Goal: Task Accomplishment & Management: Manage account settings

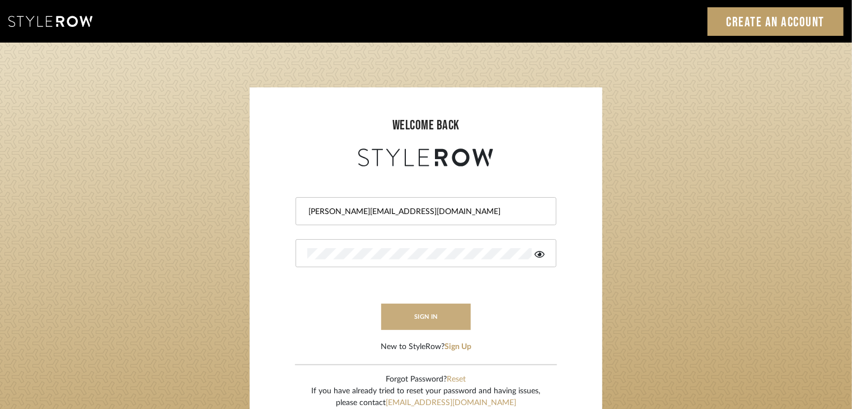
click at [418, 317] on button "sign in" at bounding box center [426, 316] width 90 height 26
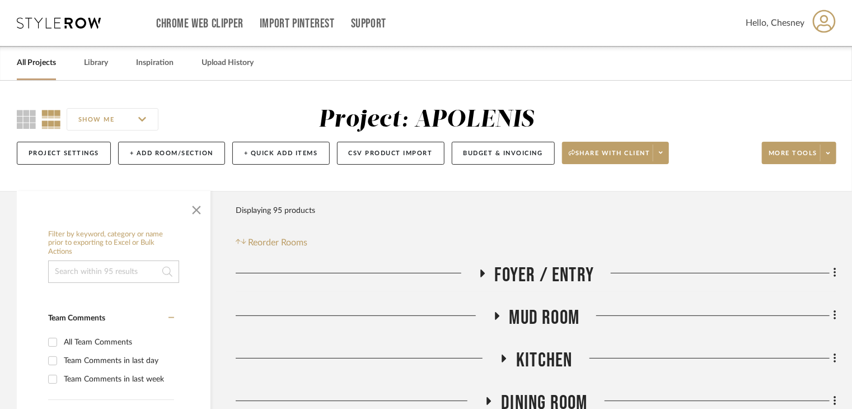
click at [26, 66] on link "All Projects" at bounding box center [36, 62] width 39 height 15
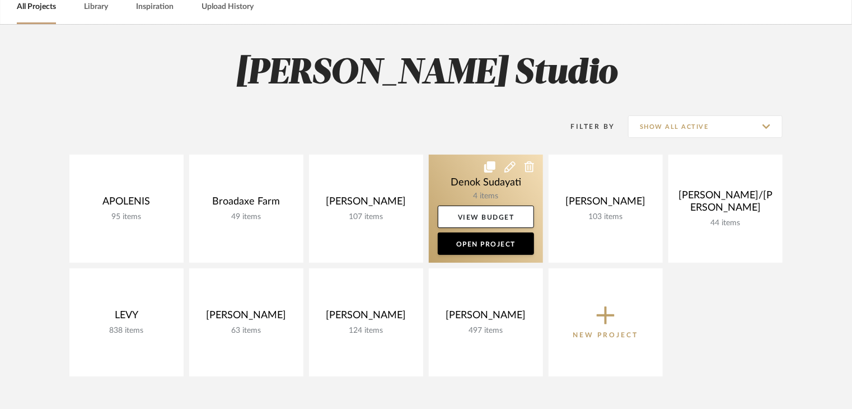
scroll to position [112, 0]
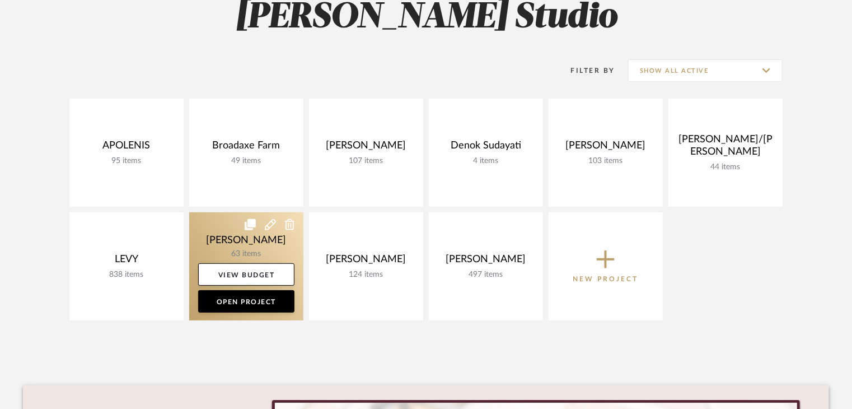
click at [223, 236] on link at bounding box center [246, 266] width 114 height 108
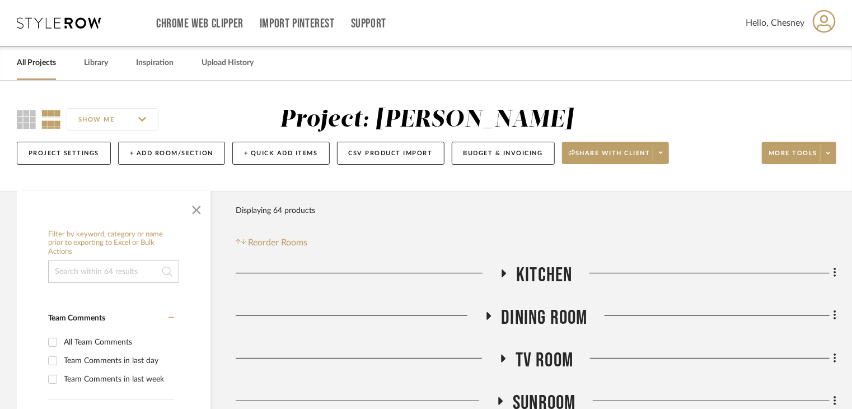
scroll to position [112, 0]
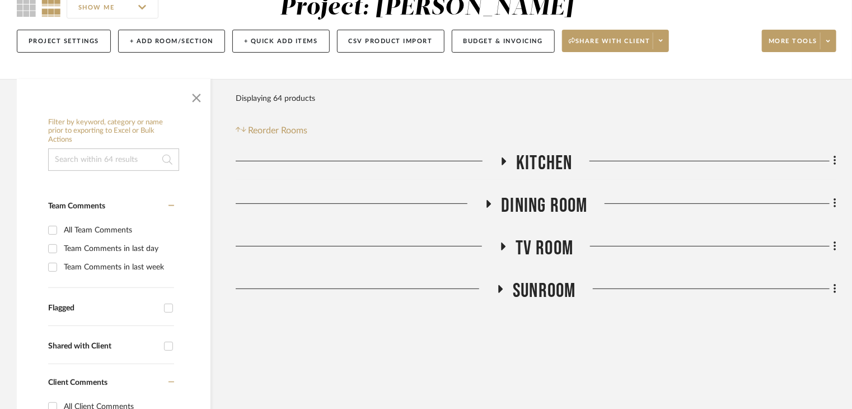
click at [552, 209] on span "Dining Room" at bounding box center [544, 206] width 86 height 24
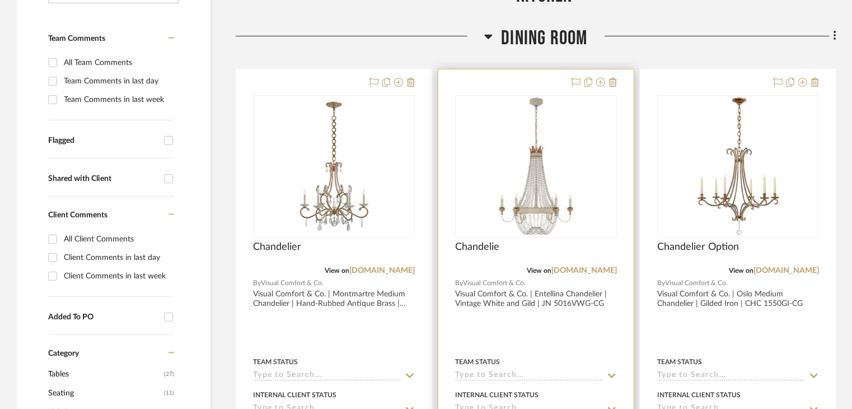
scroll to position [280, 0]
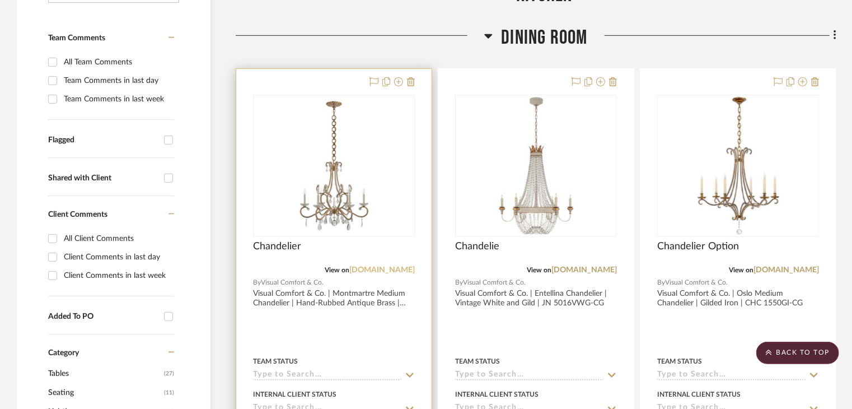
click at [375, 271] on link "[DOMAIN_NAME]" at bounding box center [382, 270] width 66 height 8
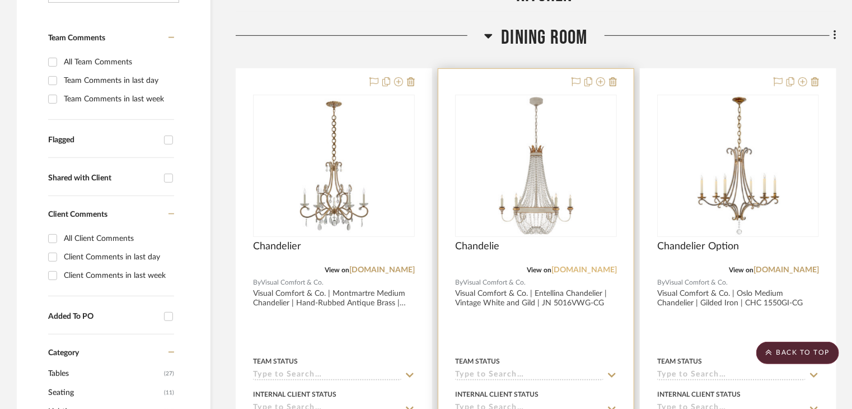
click at [560, 267] on link "[DOMAIN_NAME]" at bounding box center [585, 270] width 66 height 8
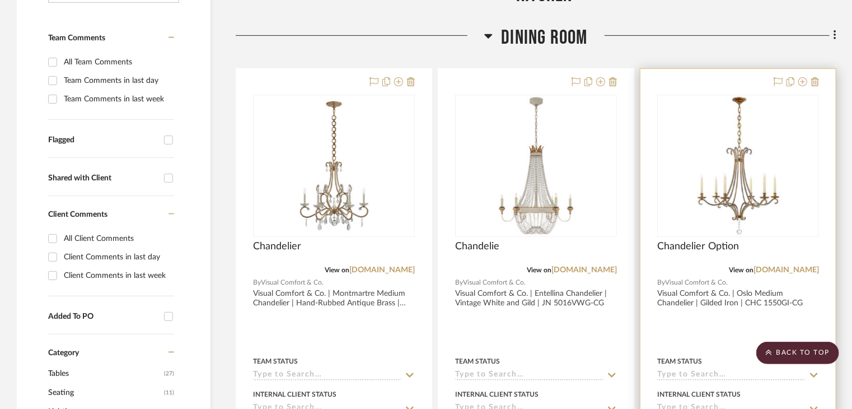
click at [689, 169] on img "0" at bounding box center [739, 166] width 140 height 140
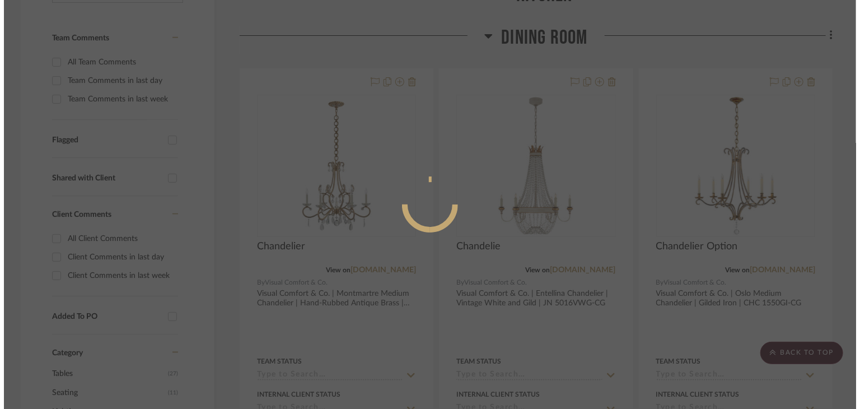
scroll to position [0, 0]
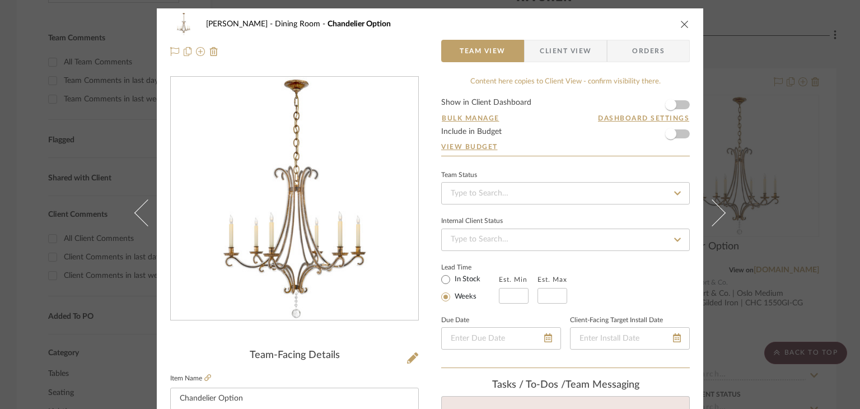
click at [754, 205] on div "[PERSON_NAME] Dining Room Chandelier Option Team View Client View Orders Team-F…" at bounding box center [430, 204] width 860 height 409
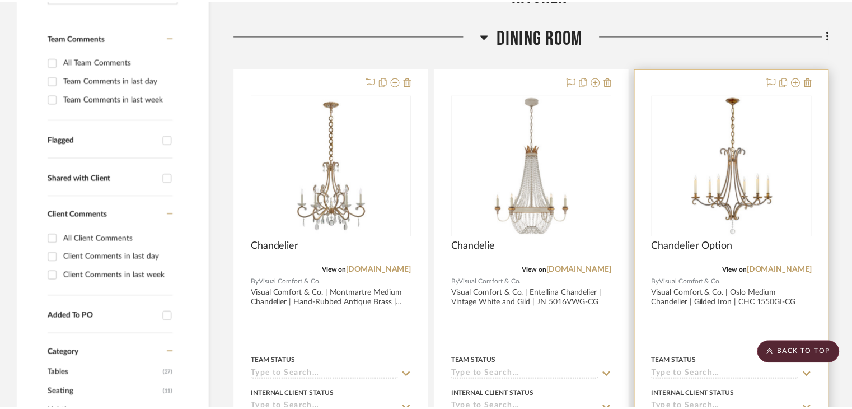
scroll to position [280, 0]
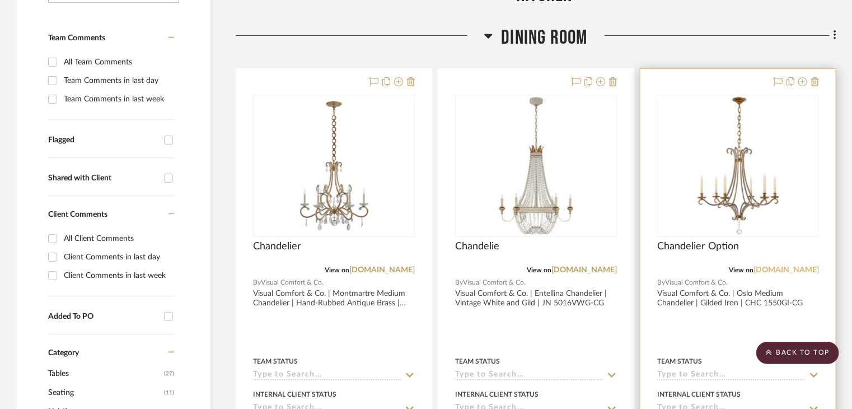
click at [764, 267] on link "[DOMAIN_NAME]" at bounding box center [787, 270] width 66 height 8
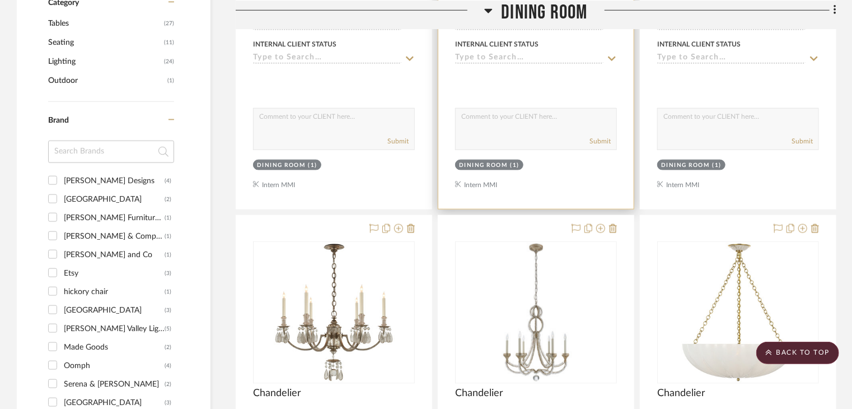
scroll to position [728, 0]
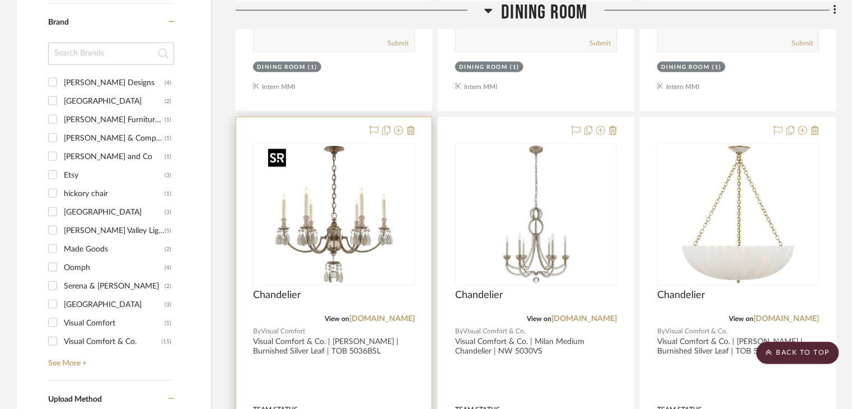
click at [0, 0] on img at bounding box center [0, 0] width 0 height 0
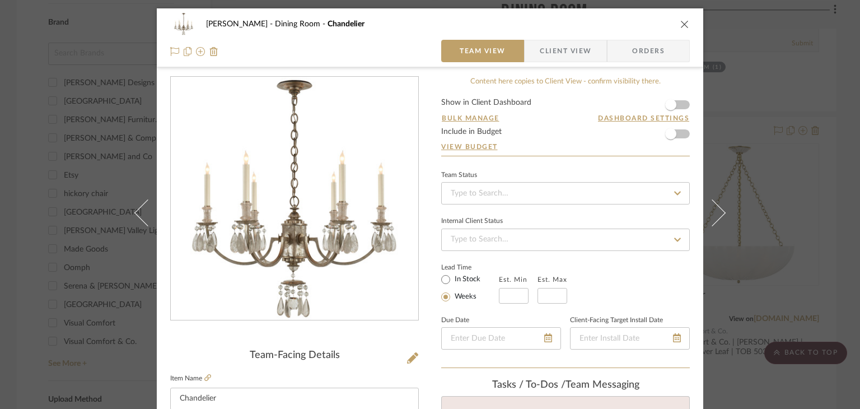
scroll to position [112, 0]
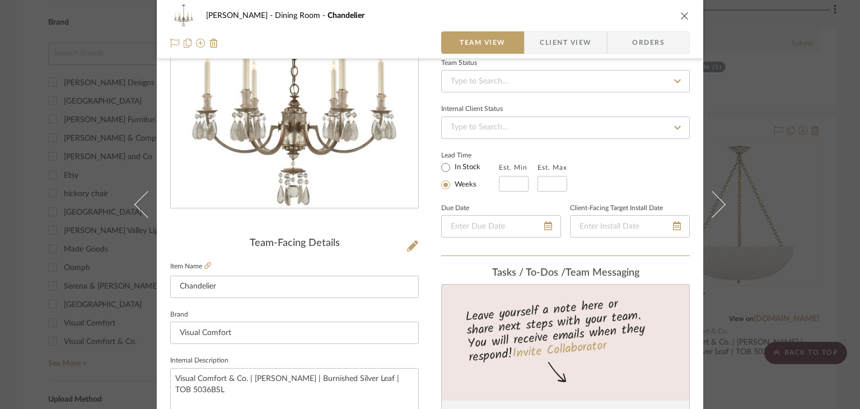
click at [800, 204] on div "[PERSON_NAME] Dining Room Chandelier Team View Client View Orders Team-Facing D…" at bounding box center [430, 204] width 860 height 409
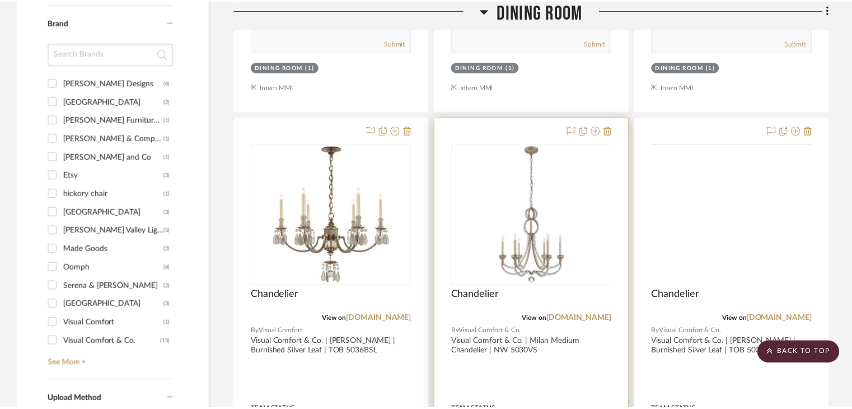
scroll to position [728, 0]
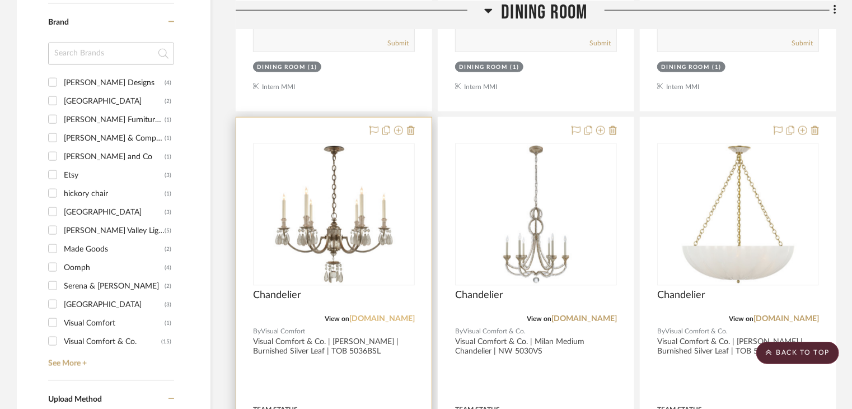
click at [370, 319] on link "[DOMAIN_NAME]" at bounding box center [382, 319] width 66 height 8
click at [303, 177] on img "0" at bounding box center [334, 214] width 140 height 140
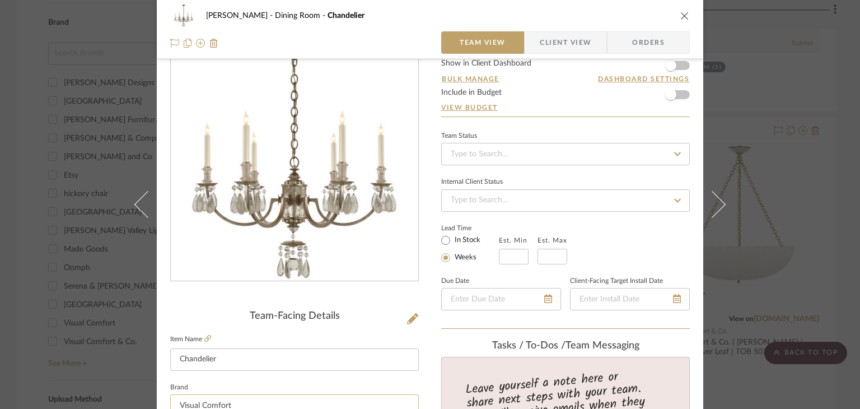
scroll to position [112, 0]
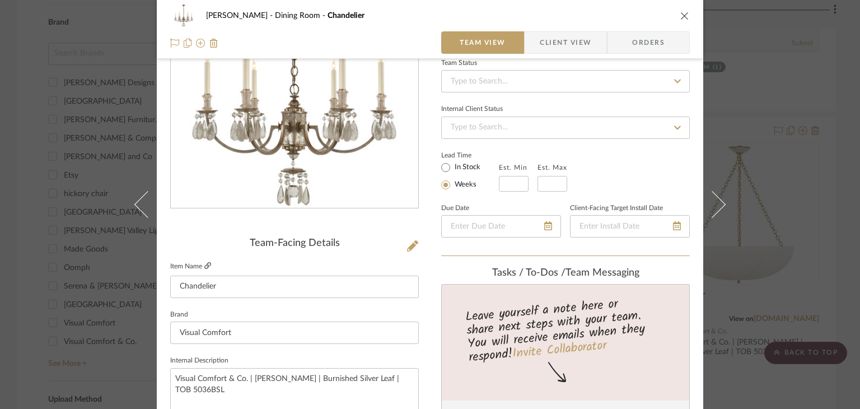
click at [207, 267] on icon at bounding box center [207, 265] width 7 height 7
click at [407, 242] on icon at bounding box center [412, 245] width 11 height 11
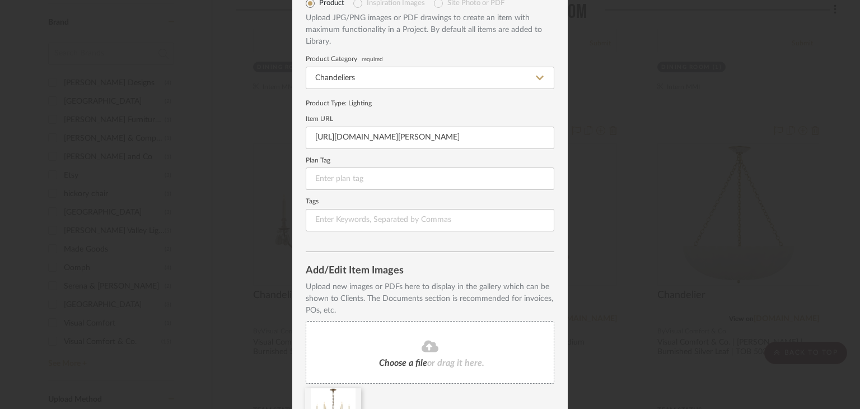
scroll to position [125, 0]
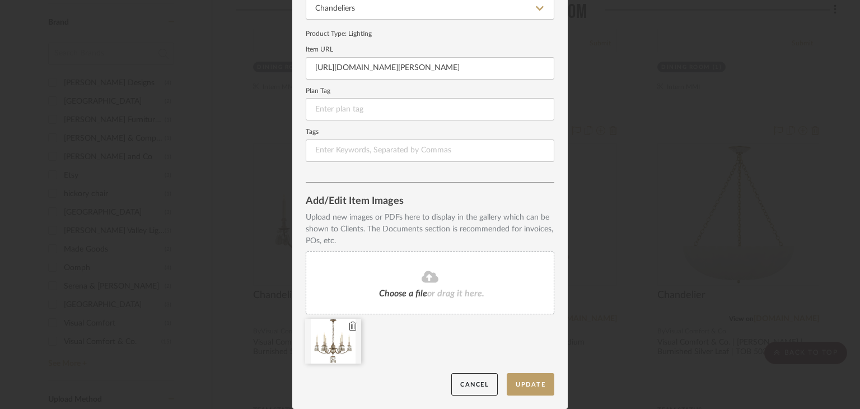
click at [349, 323] on icon at bounding box center [353, 325] width 8 height 9
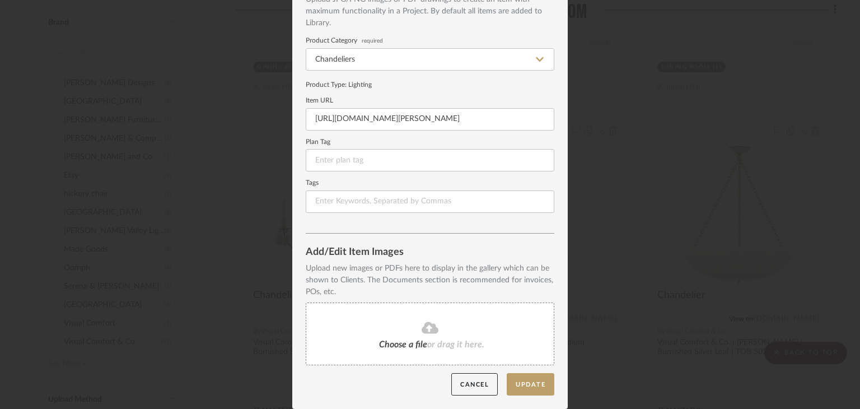
click at [362, 323] on div "Choose a file or drag it here." at bounding box center [430, 333] width 249 height 63
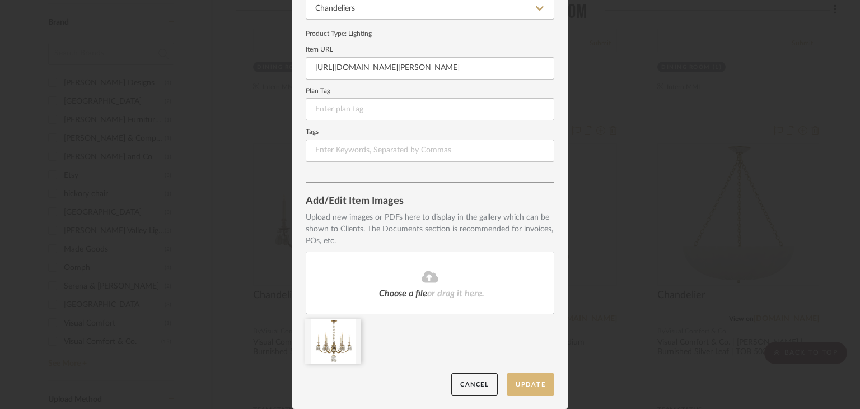
click at [539, 386] on button "Update" at bounding box center [531, 384] width 48 height 23
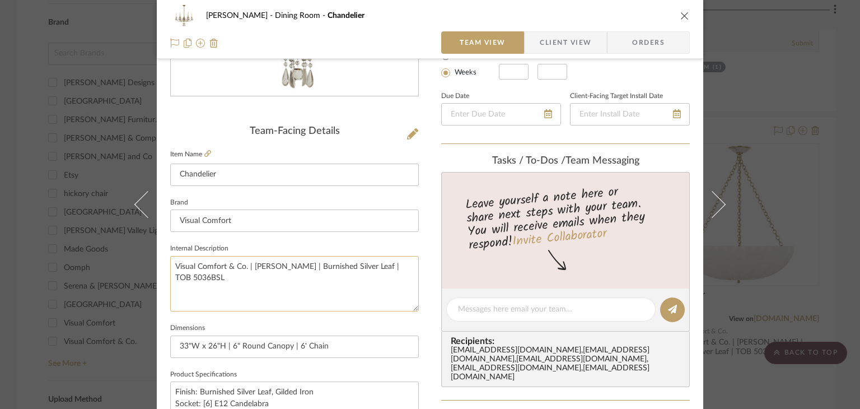
scroll to position [336, 0]
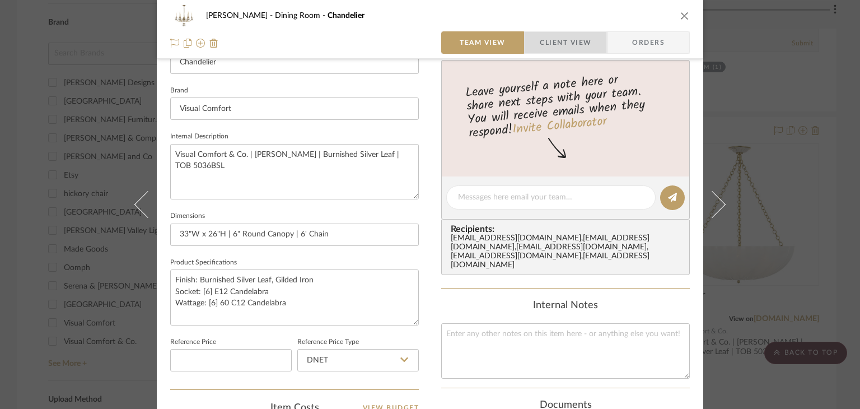
click at [532, 40] on span "button" at bounding box center [532, 42] width 15 height 22
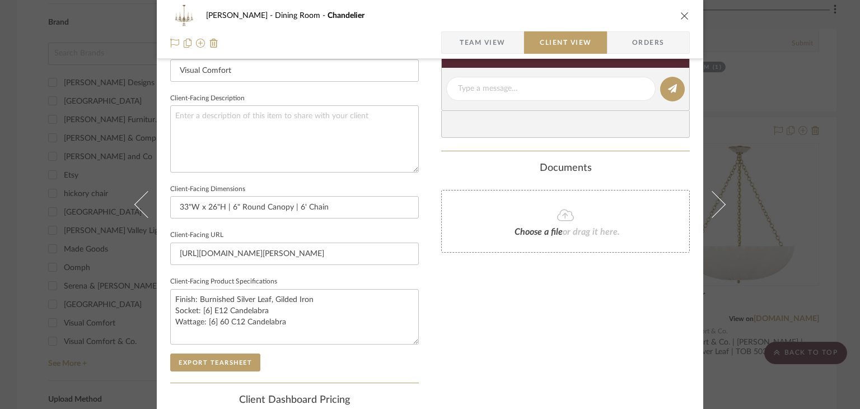
scroll to position [392, 0]
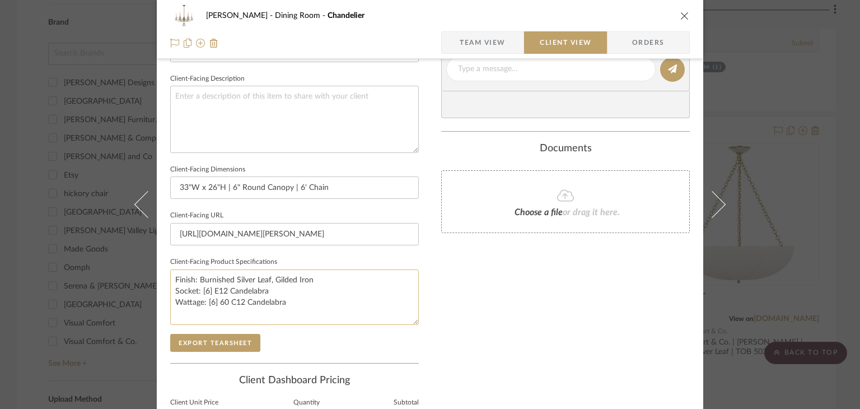
click at [272, 277] on textarea "Finish: Burnished Silver Leaf, Gilded Iron Socket: [6] E12 Candelabra Wattage: …" at bounding box center [294, 296] width 249 height 55
drag, startPoint x: 272, startPoint y: 279, endPoint x: 197, endPoint y: 273, distance: 75.8
click at [197, 273] on textarea "Finish: Burnished Silver Leaf, Gilded Iron Socket: [6] E12 Candelabra Wattage: …" at bounding box center [294, 296] width 249 height 55
type textarea "Finish: Gilded Iron Socket: [6] E12 Candelabra Wattage: [6] 60 C12 Candelabra"
click at [503, 318] on div "Only content on this tab can share to Dashboard. Click eyeball icon to show or …" at bounding box center [565, 84] width 249 height 801
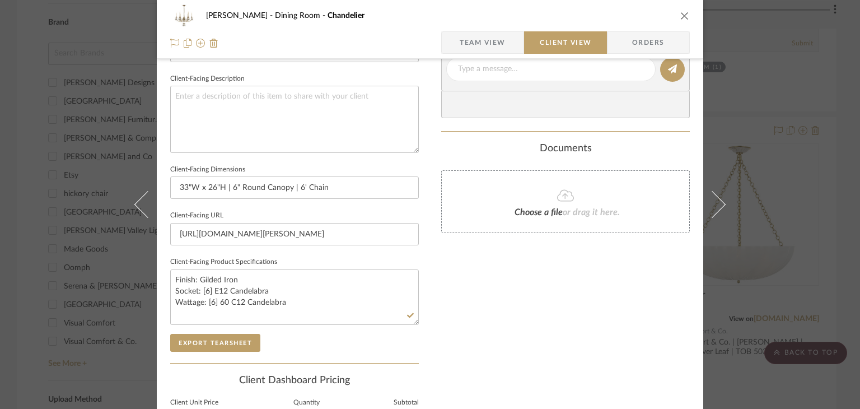
click at [781, 184] on div "[PERSON_NAME] Dining Room Chandelier Team View Client View Orders Client-Facing…" at bounding box center [430, 204] width 860 height 409
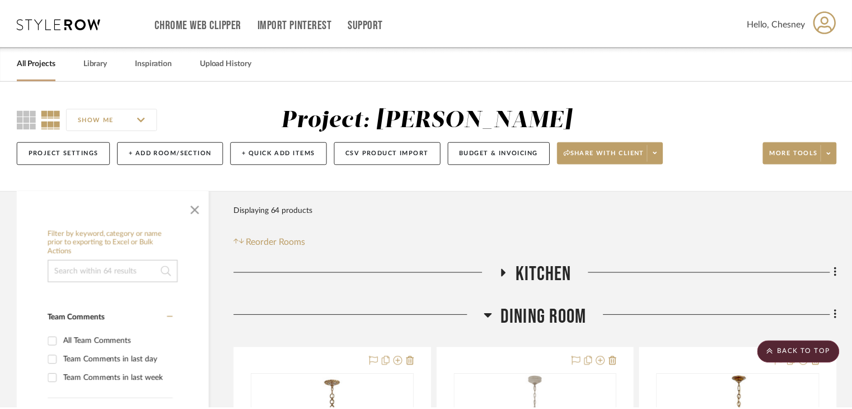
scroll to position [728, 0]
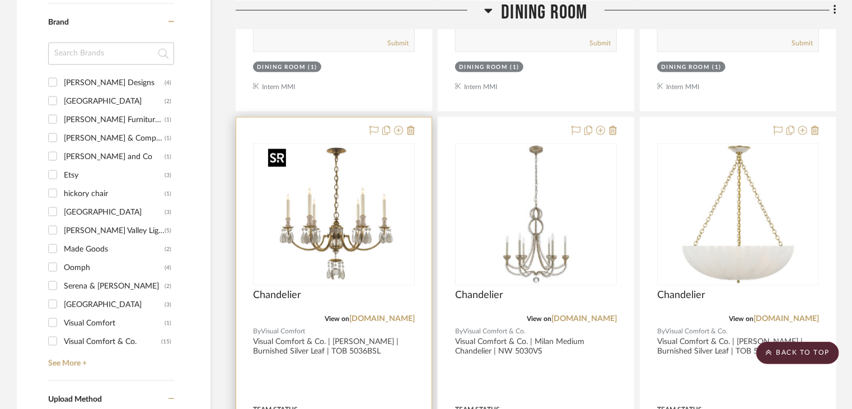
click at [393, 221] on img "0" at bounding box center [334, 214] width 141 height 140
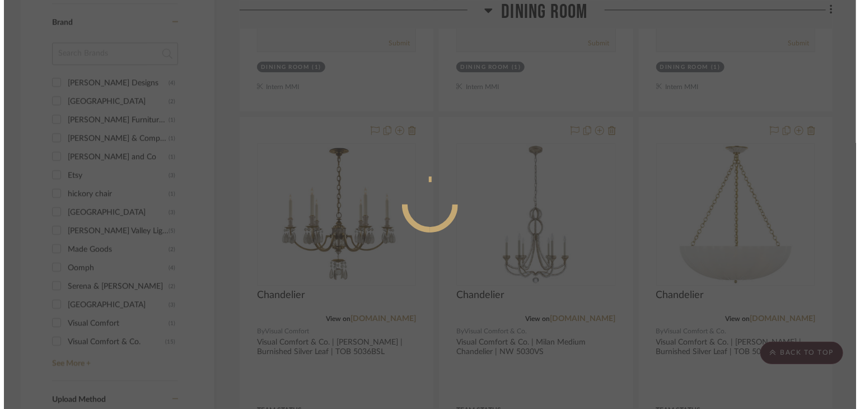
scroll to position [0, 0]
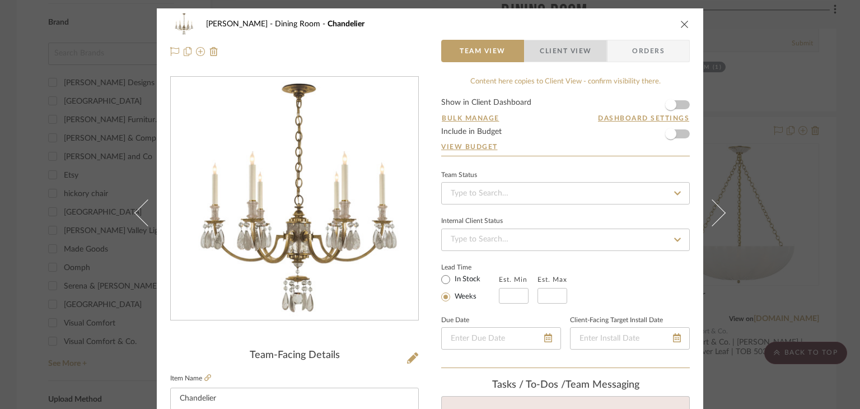
click at [548, 59] on span "Client View" at bounding box center [566, 51] width 52 height 22
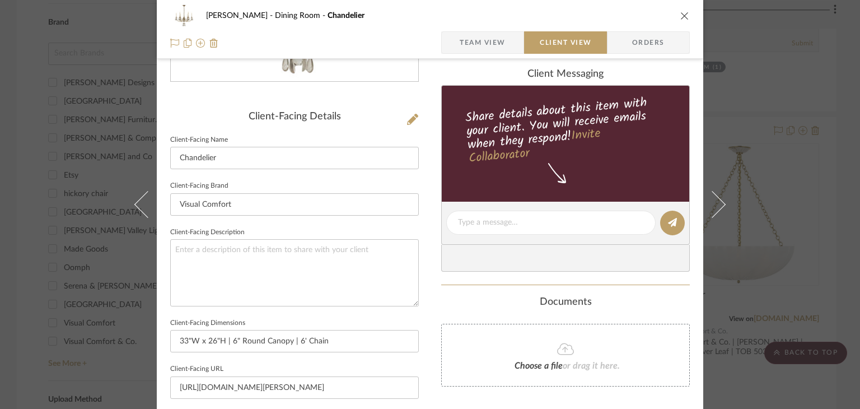
scroll to position [336, 0]
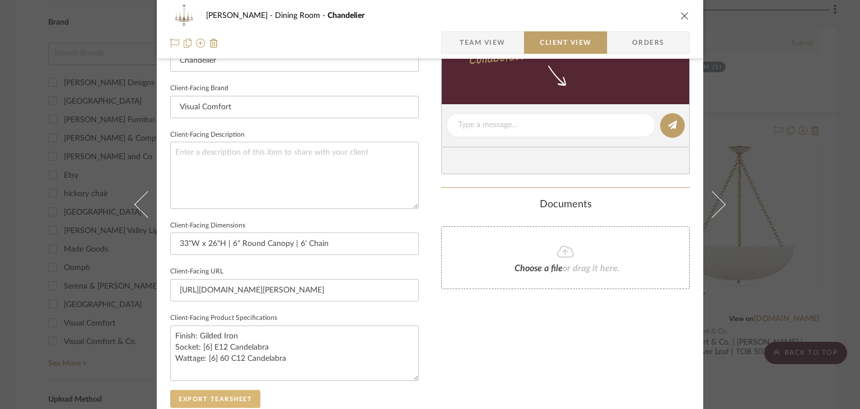
click at [225, 395] on button "Export Tearsheet" at bounding box center [215, 399] width 90 height 18
click at [783, 197] on div "[PERSON_NAME] Dining Room Chandelier Team View Client View Orders Client-Facing…" at bounding box center [430, 204] width 860 height 409
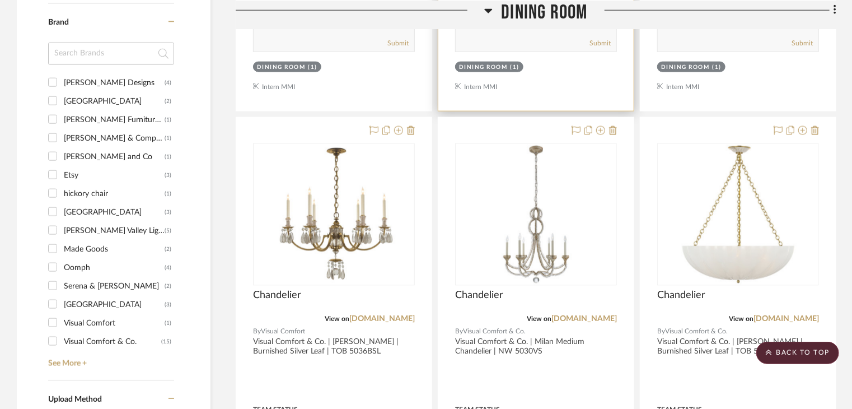
scroll to position [784, 0]
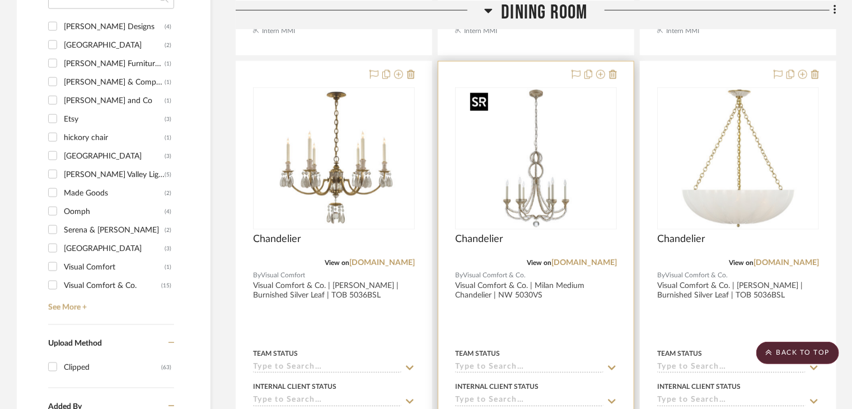
click at [592, 193] on img "0" at bounding box center [536, 158] width 140 height 140
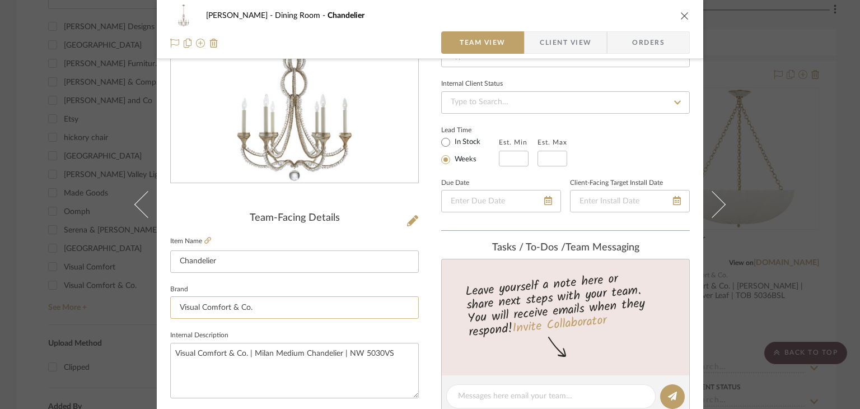
scroll to position [168, 0]
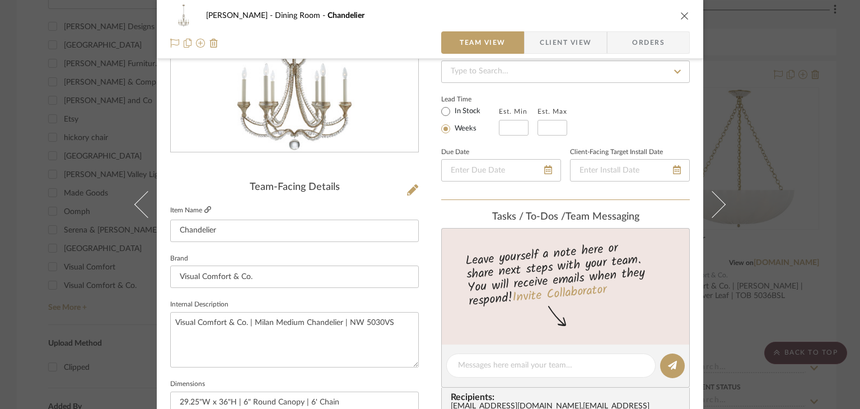
click at [205, 213] on link at bounding box center [207, 210] width 7 height 10
click at [745, 221] on div "[PERSON_NAME] Dining Room Chandelier Team View Client View Orders Team-Facing D…" at bounding box center [430, 204] width 860 height 409
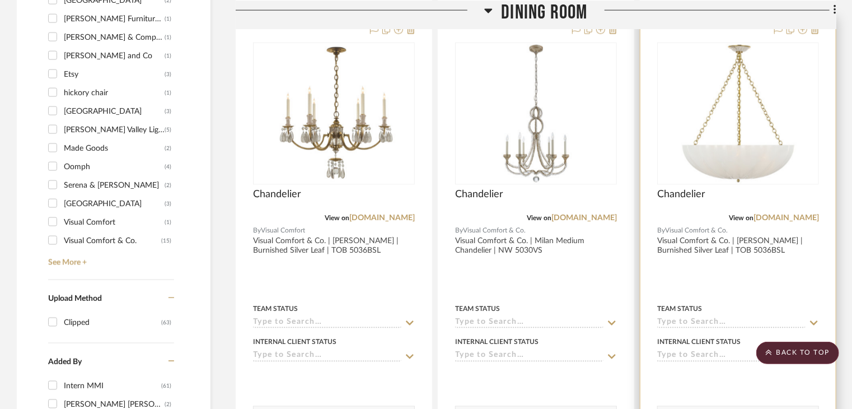
scroll to position [896, 0]
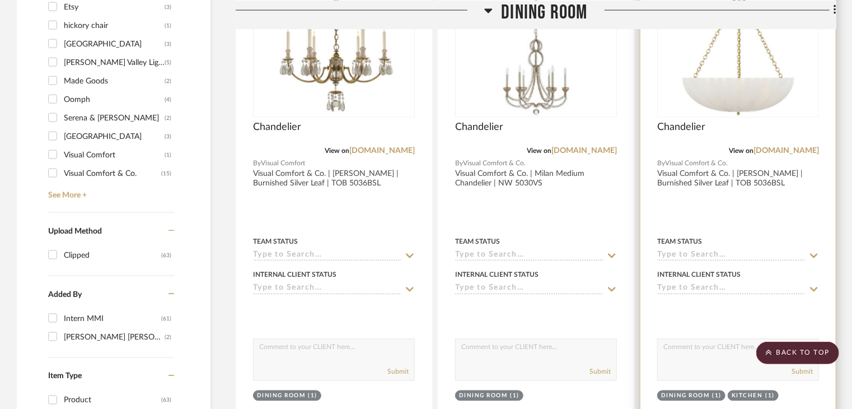
click at [721, 96] on img "0" at bounding box center [739, 46] width 140 height 140
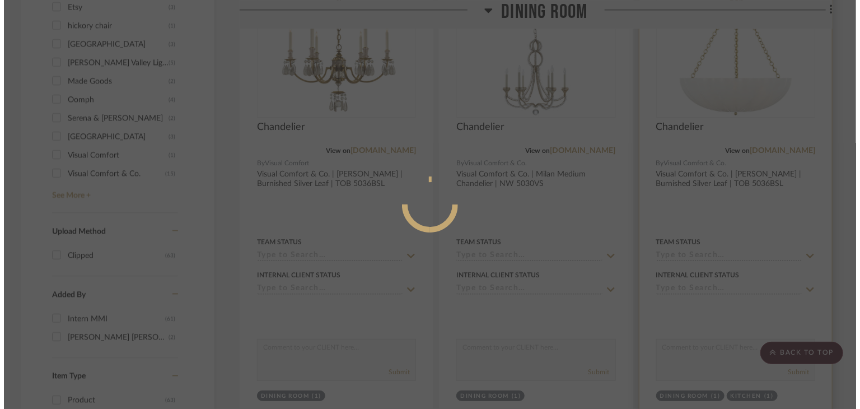
scroll to position [0, 0]
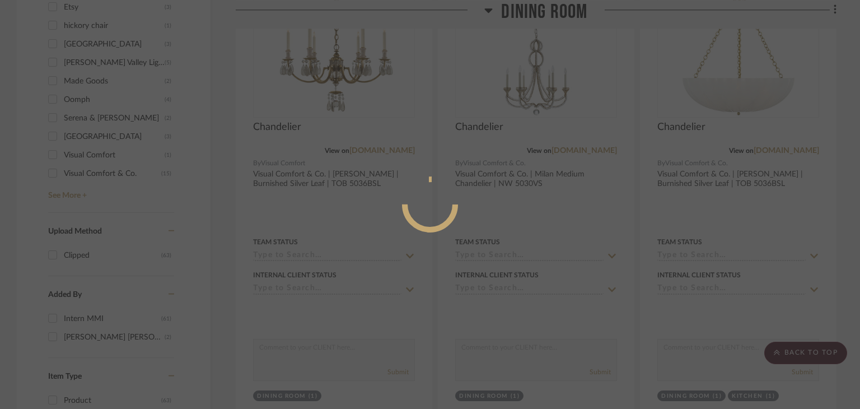
click at [661, 218] on div at bounding box center [430, 204] width 860 height 409
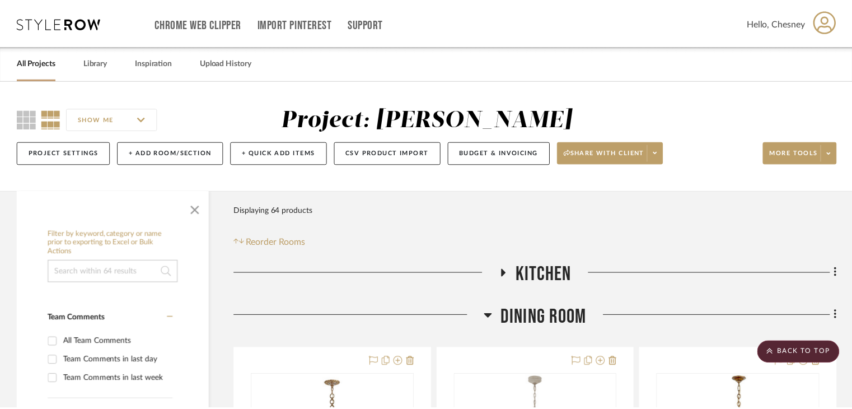
scroll to position [896, 0]
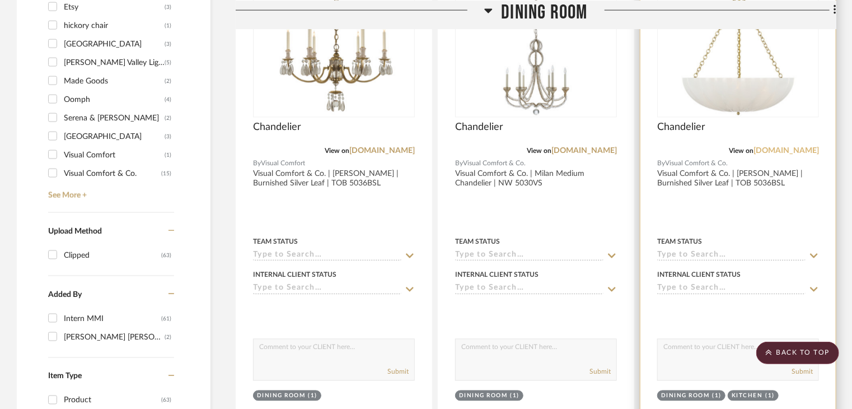
click at [763, 153] on link "[DOMAIN_NAME]" at bounding box center [787, 151] width 66 height 8
click at [672, 113] on img "0" at bounding box center [739, 46] width 140 height 140
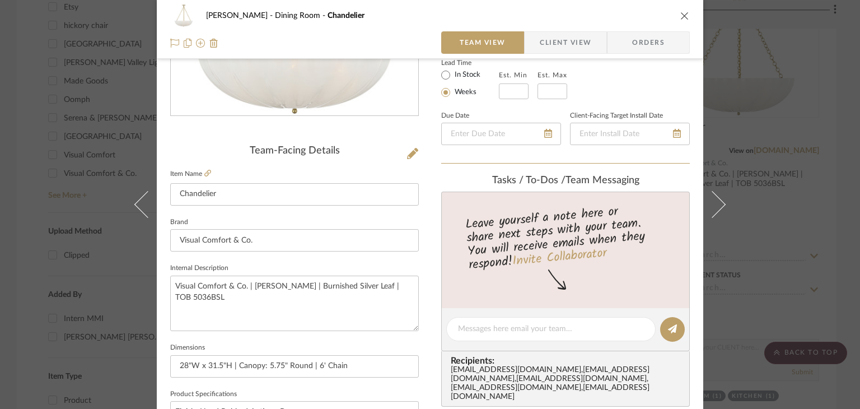
scroll to position [224, 0]
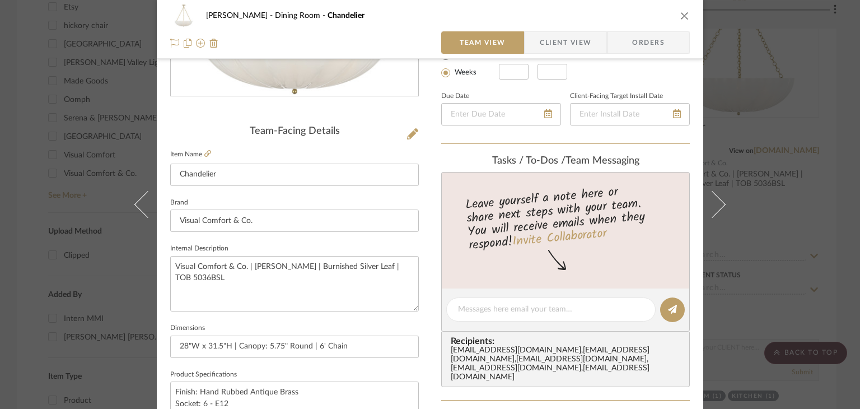
click at [529, 50] on span "button" at bounding box center [532, 42] width 15 height 22
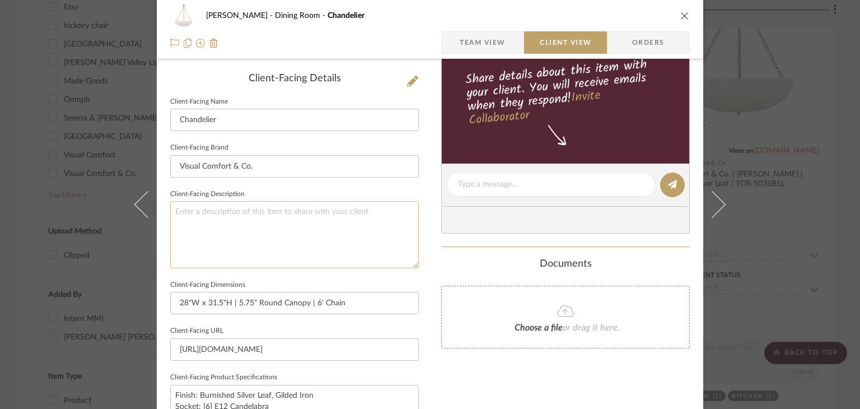
scroll to position [392, 0]
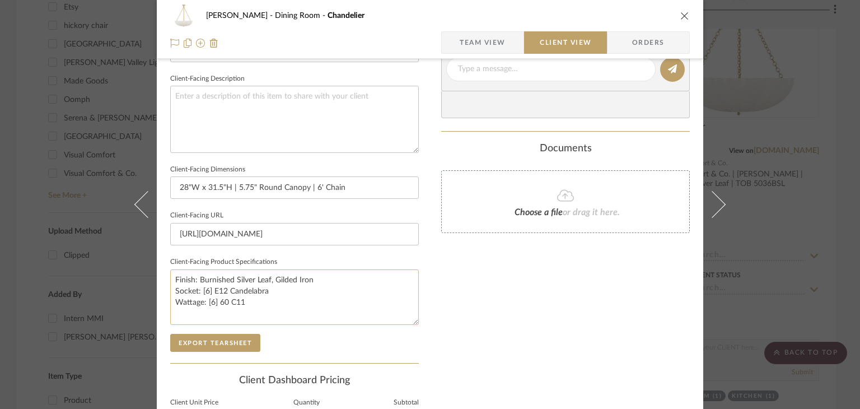
drag, startPoint x: 311, startPoint y: 278, endPoint x: 197, endPoint y: 276, distance: 114.2
click at [196, 276] on textarea "Finish: Burnished Silver Leaf, Gilded Iron Socket: [6] E12 Candelabra Wattage: …" at bounding box center [294, 296] width 249 height 55
type textarea "Finish: Hand-Rubbed Antique Brass Socket: [6] E12 Candelabra Wattage: [6] 60 C11"
click at [526, 298] on div "Only content on this tab can share to Dashboard. Click eyeball icon to show or …" at bounding box center [565, 84] width 249 height 801
click at [764, 215] on div "[PERSON_NAME] Dining Room Chandelier Team View Client View Orders Client-Facing…" at bounding box center [430, 204] width 860 height 409
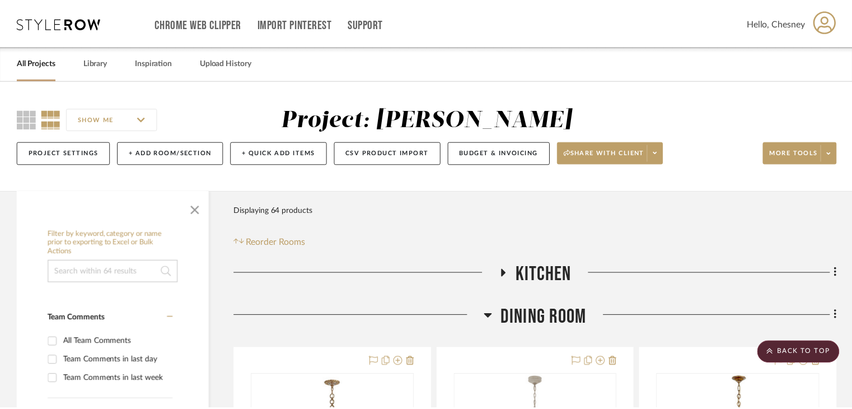
scroll to position [896, 0]
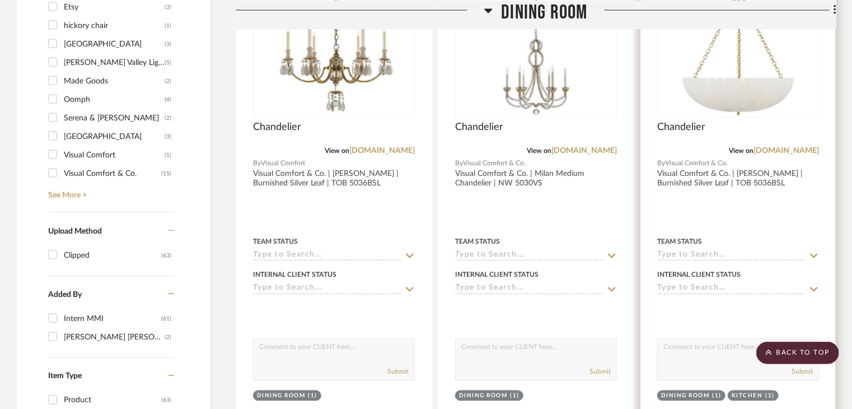
click at [703, 96] on img "0" at bounding box center [739, 46] width 140 height 140
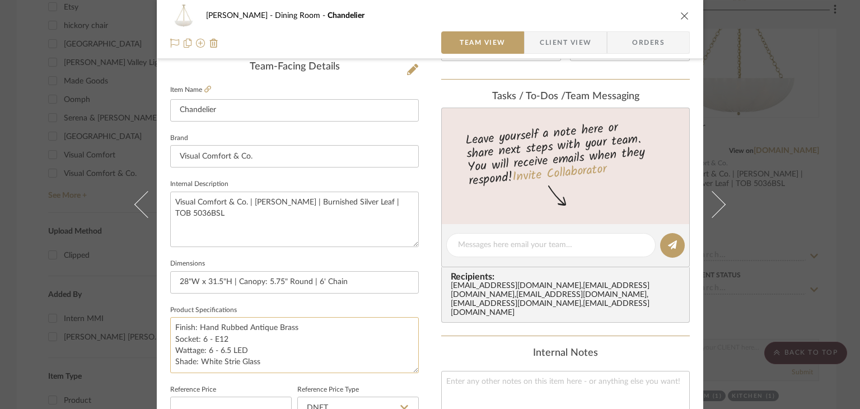
scroll to position [336, 0]
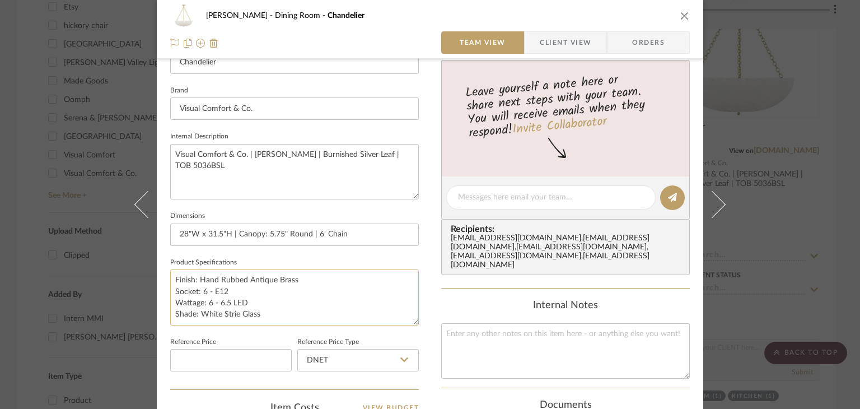
drag, startPoint x: 253, startPoint y: 301, endPoint x: 166, endPoint y: 291, distance: 87.9
click at [170, 291] on textarea "Finish: Hand Rubbed Antique Brass Socket: 6 - E12 Wattage: 6 - 6.5 LED Shade: W…" at bounding box center [294, 296] width 249 height 55
paste textarea "Candelabra Wattage: 6 - 6.5 LED B11"
type textarea "Finish: Hand Rubbed Antique Brass Socket: 6 - E12 Candelabra Wattage: 6 - 6.5 L…"
click at [435, 287] on div "[PERSON_NAME] Dining Room Chandelier Team View Client View Orders Team-Facing D…" at bounding box center [430, 189] width 546 height 1034
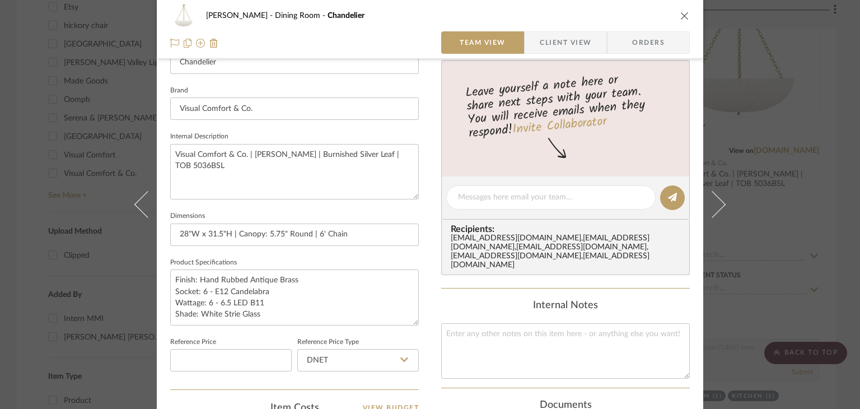
click at [546, 39] on span "Client View" at bounding box center [566, 42] width 52 height 22
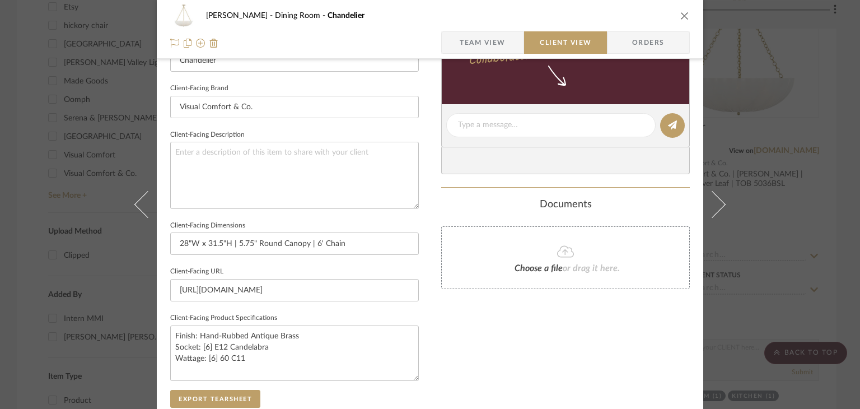
scroll to position [392, 0]
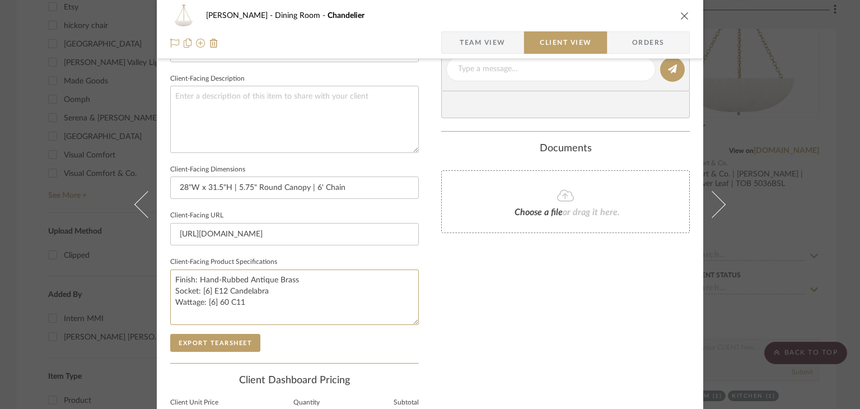
drag, startPoint x: 258, startPoint y: 302, endPoint x: 163, endPoint y: 294, distance: 94.4
click at [163, 294] on div "[PERSON_NAME] Dining Room Chandelier Team View Client View Orders Client-Facing…" at bounding box center [430, 73] width 546 height 914
paste textarea "6 - E12 Candelabra Wattage: 6 - 6.5 LED B"
type textarea "Finish: Hand-Rubbed Antique Brass Socket: 6 - E12 Candelabra Wattage: 6 - 6.5 L…"
click at [504, 280] on div "Only content on this tab can share to Dashboard. Click eyeball icon to show or …" at bounding box center [565, 84] width 249 height 801
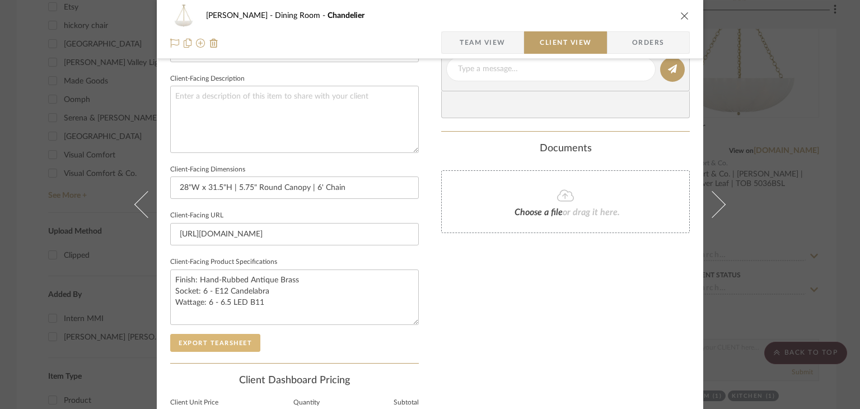
click at [217, 345] on button "Export Tearsheet" at bounding box center [215, 343] width 90 height 18
